Goal: Find specific page/section: Find specific page/section

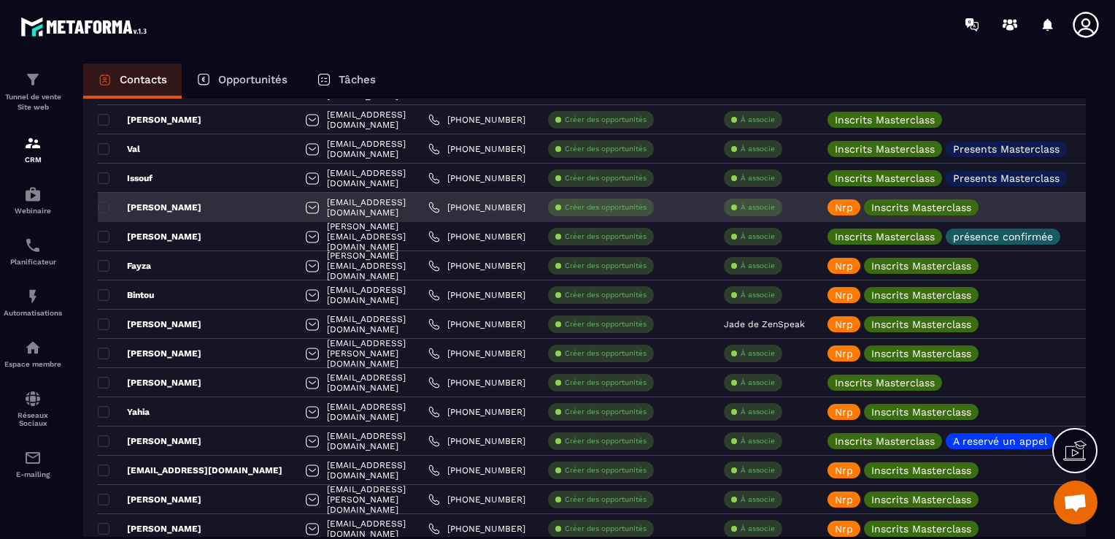
scroll to position [2336, 0]
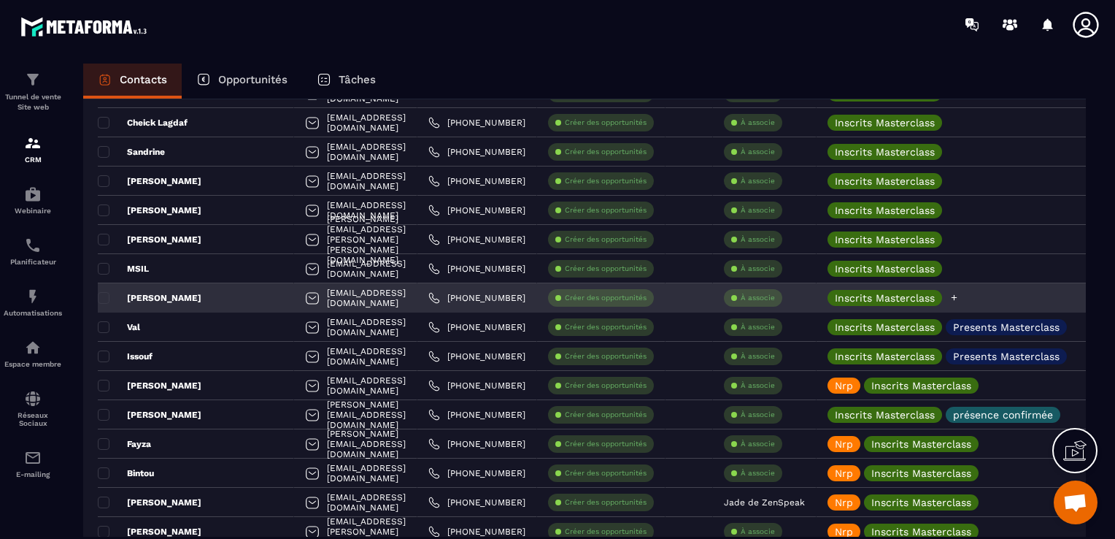
click at [959, 298] on icon at bounding box center [954, 297] width 9 height 9
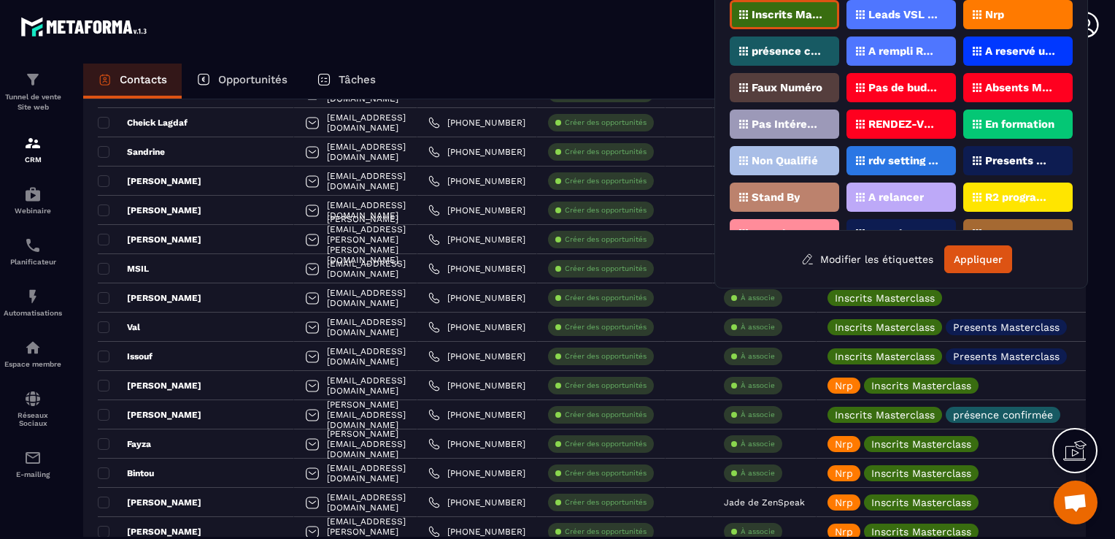
click at [1007, 13] on div "Nrp" at bounding box center [1017, 14] width 109 height 29
click at [986, 253] on button "Appliquer" at bounding box center [979, 259] width 68 height 28
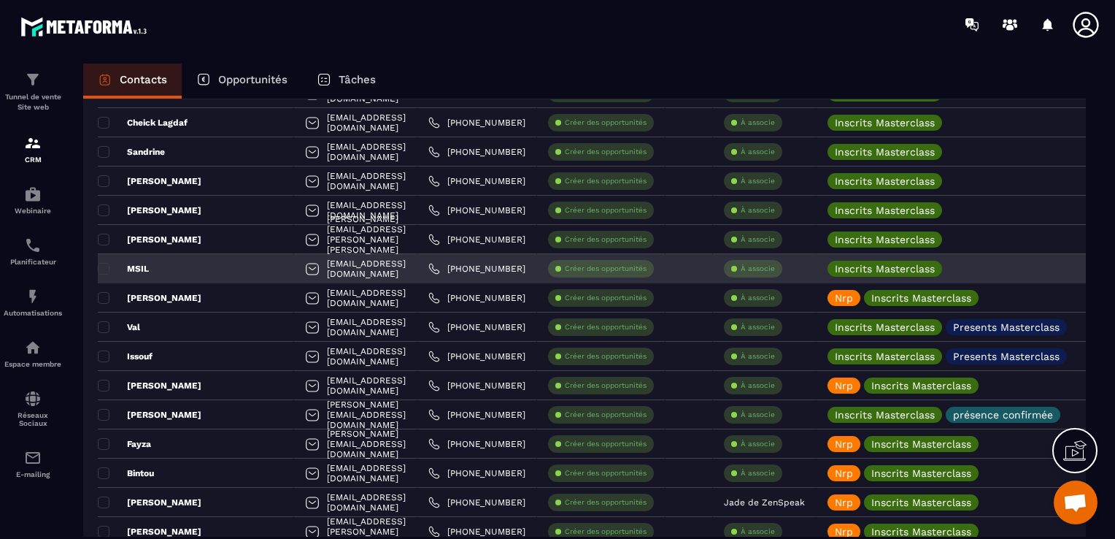
click at [160, 258] on div "MSIL" at bounding box center [196, 268] width 196 height 29
